Goal: Information Seeking & Learning: Learn about a topic

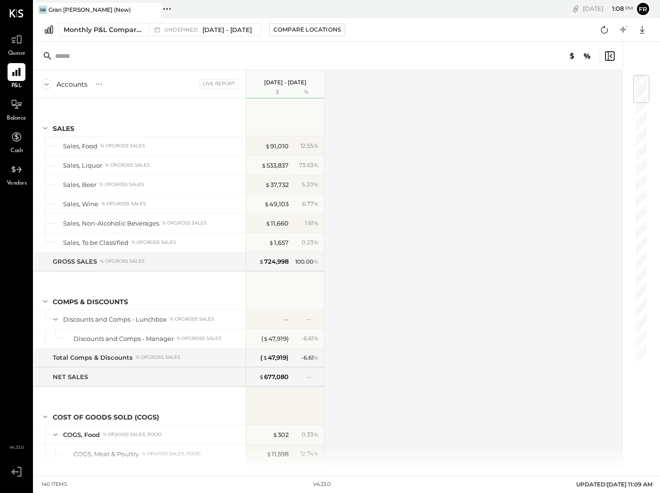
scroll to position [2099, 0]
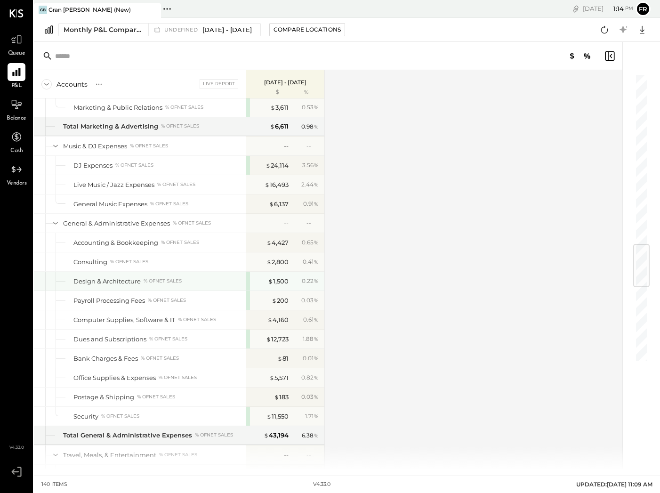
scroll to position [1466, 0]
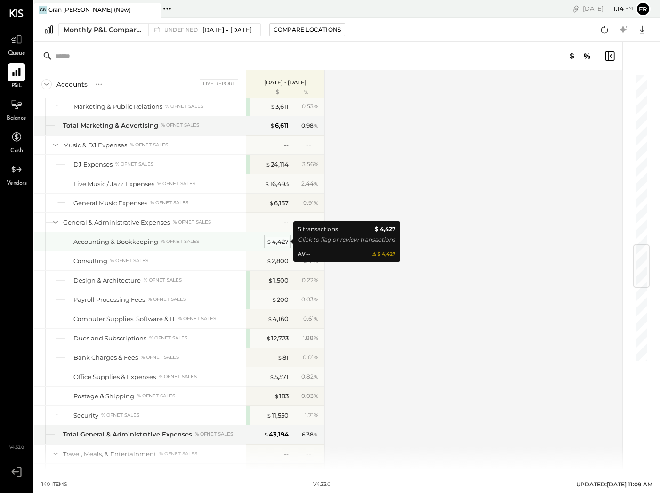
click at [276, 245] on div "$ 4,427" at bounding box center [277, 241] width 22 height 9
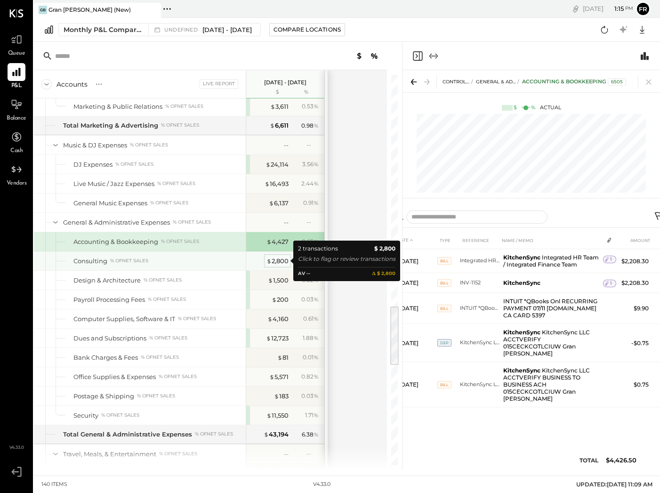
click at [279, 262] on div "$ 2,800" at bounding box center [277, 261] width 22 height 9
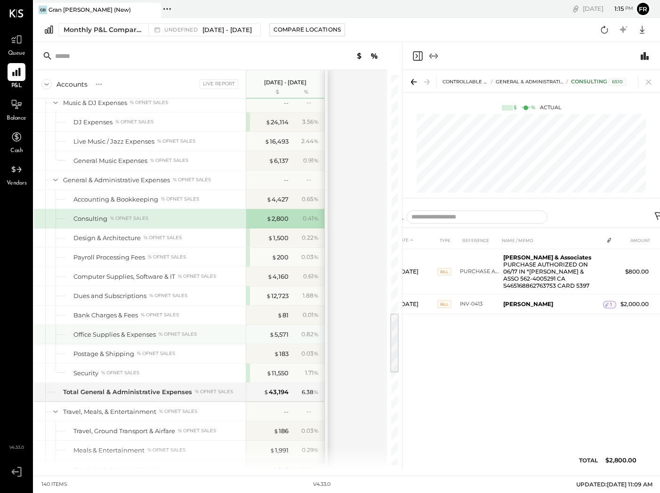
scroll to position [1512, 0]
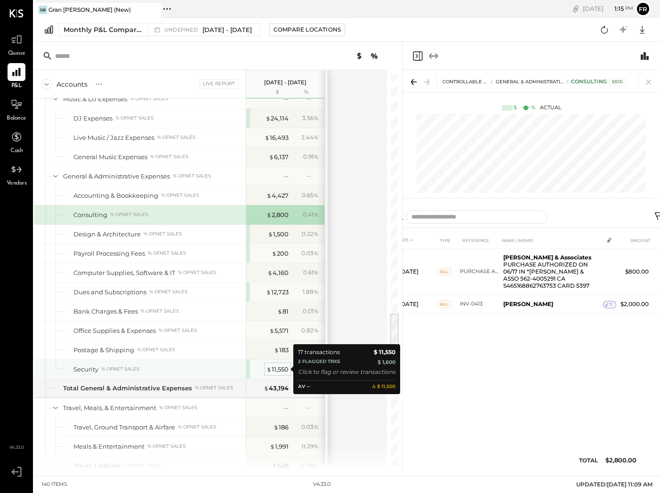
click at [277, 370] on div "$ 11,550" at bounding box center [277, 369] width 22 height 9
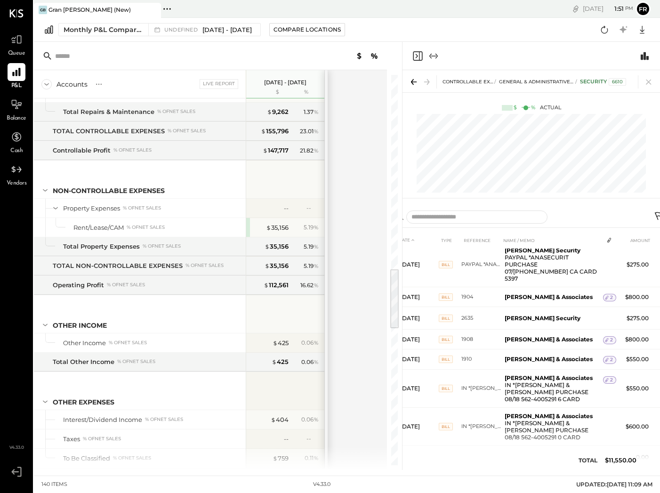
scroll to position [2099, 0]
